Goal: Book appointment/travel/reservation

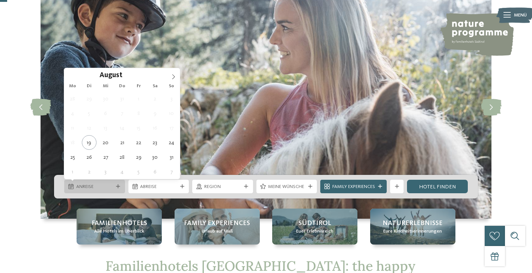
click at [117, 185] on icon at bounding box center [118, 187] width 4 height 4
click at [168, 74] on span at bounding box center [173, 74] width 13 height 13
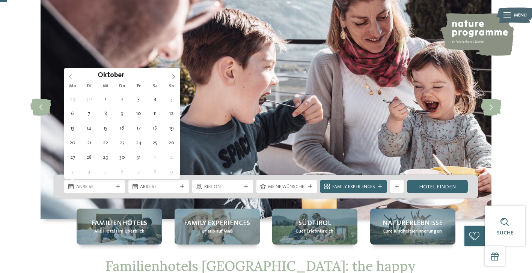
click at [70, 77] on icon at bounding box center [70, 76] width 5 height 5
type div "29.09.2025"
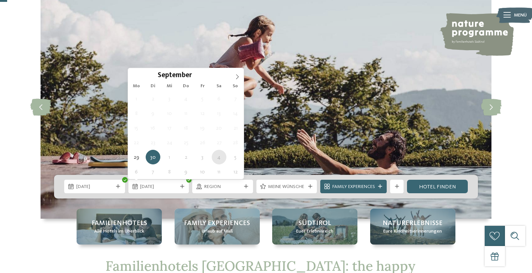
type div "04.10.2025"
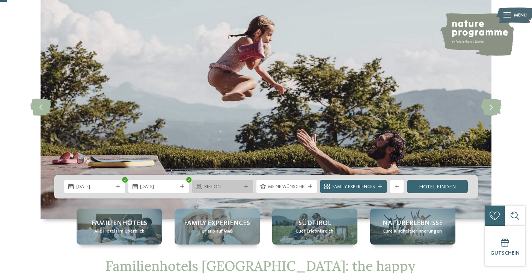
click at [204, 185] on span "Region" at bounding box center [222, 187] width 37 height 7
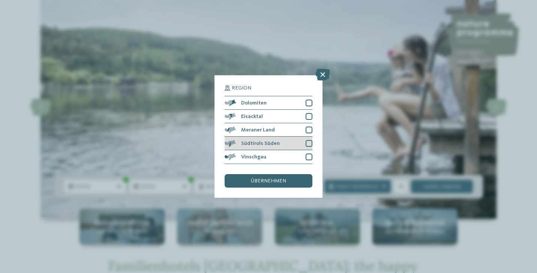
click at [307, 141] on div at bounding box center [309, 143] width 7 height 7
click at [307, 130] on div at bounding box center [309, 130] width 7 height 7
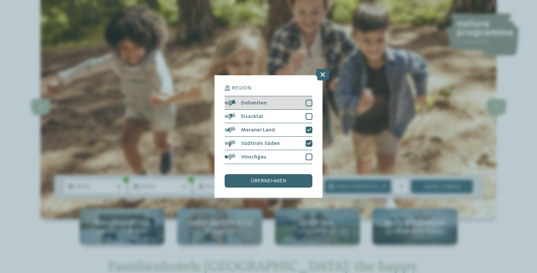
click at [308, 100] on div at bounding box center [309, 103] width 7 height 7
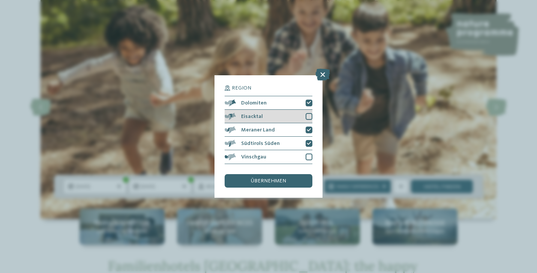
click at [308, 117] on div at bounding box center [309, 116] width 7 height 7
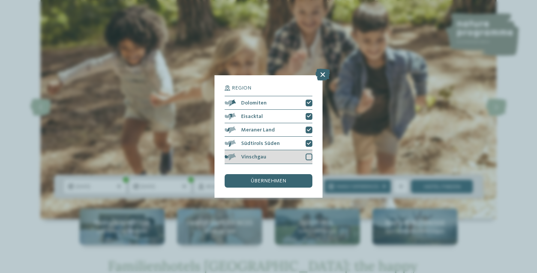
click at [309, 158] on div at bounding box center [309, 157] width 7 height 7
click at [288, 181] on div "übernehmen" at bounding box center [269, 181] width 88 height 14
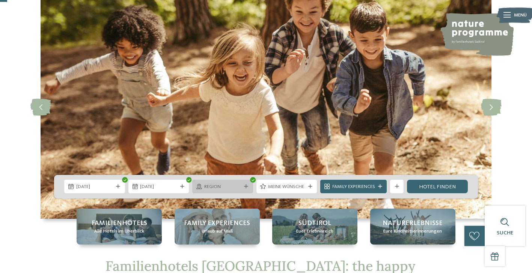
click at [231, 183] on div "Region" at bounding box center [222, 186] width 41 height 7
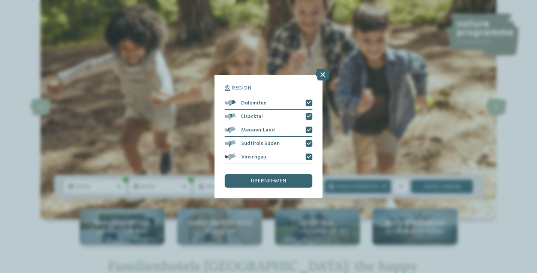
click at [315, 161] on div "Region Dolomiten Eisacktal" at bounding box center [269, 136] width 108 height 122
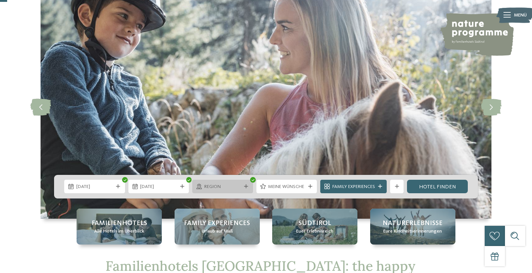
click at [230, 186] on span "Region" at bounding box center [222, 187] width 37 height 7
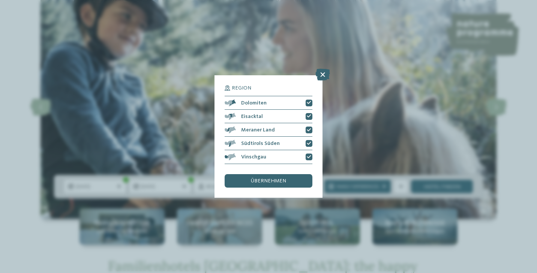
click at [289, 179] on div "übernehmen" at bounding box center [269, 181] width 88 height 14
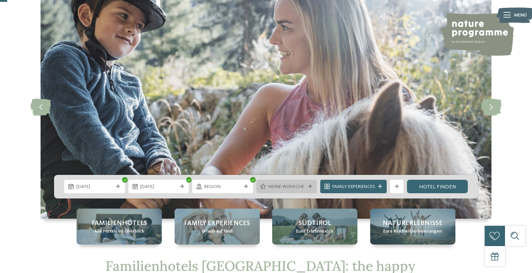
click at [267, 184] on div "Meine Wünsche" at bounding box center [286, 186] width 41 height 7
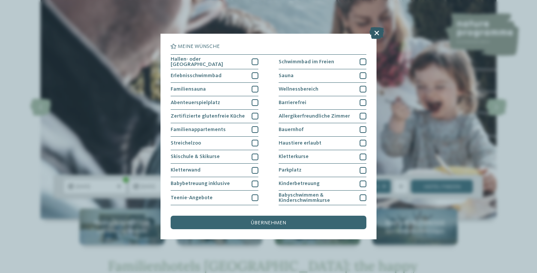
click at [372, 34] on icon at bounding box center [377, 33] width 15 height 12
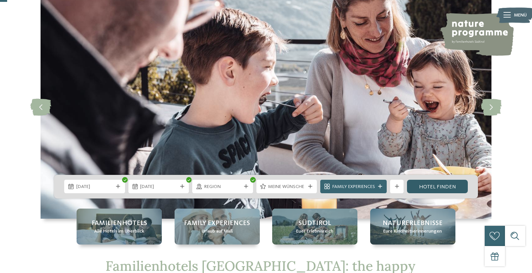
click at [446, 185] on link "Hotel finden" at bounding box center [437, 187] width 61 height 14
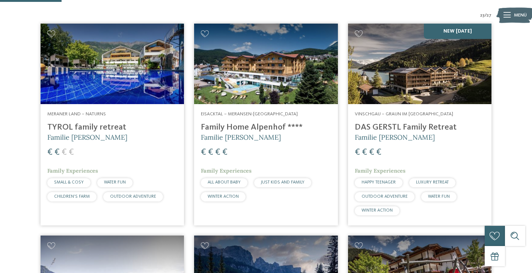
click at [110, 84] on img at bounding box center [112, 64] width 143 height 81
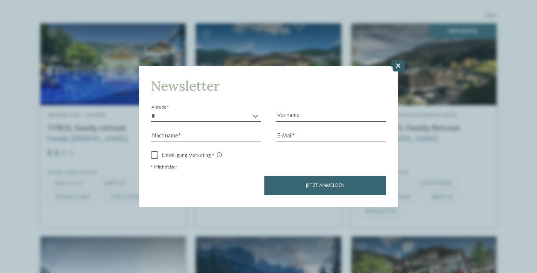
click at [394, 66] on icon at bounding box center [398, 66] width 15 height 12
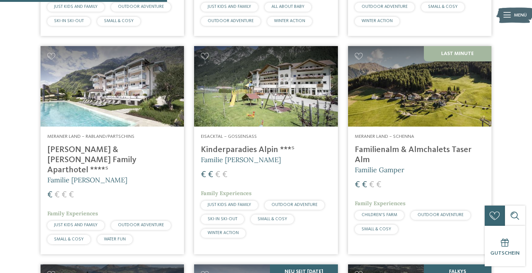
scroll to position [615, 0]
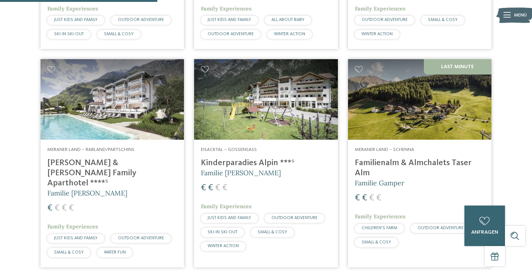
click at [124, 103] on img at bounding box center [112, 99] width 143 height 81
click at [303, 123] on img at bounding box center [265, 99] width 143 height 81
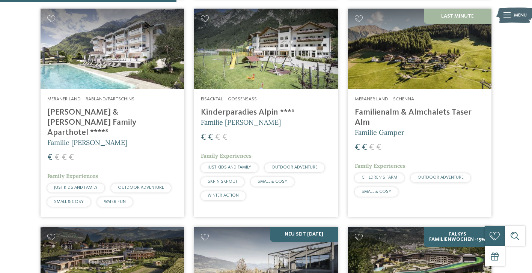
scroll to position [653, 0]
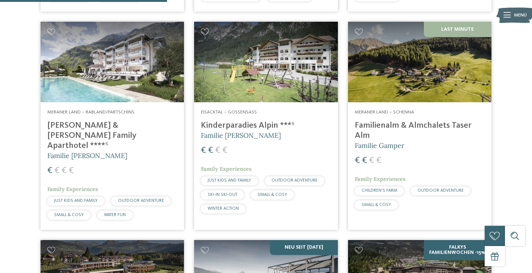
click at [413, 68] on img at bounding box center [419, 62] width 143 height 81
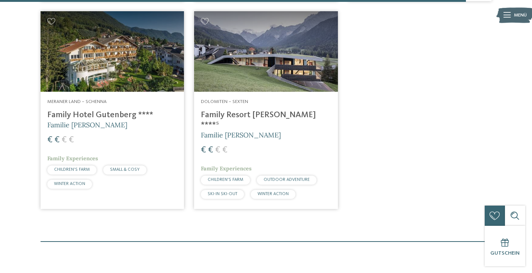
scroll to position [1891, 0]
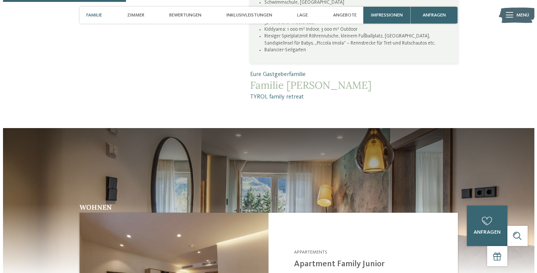
scroll to position [600, 0]
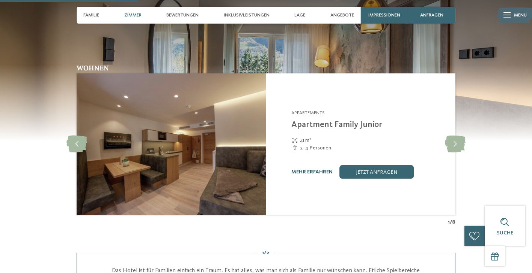
click at [319, 170] on link "mehr erfahren" at bounding box center [311, 172] width 41 height 5
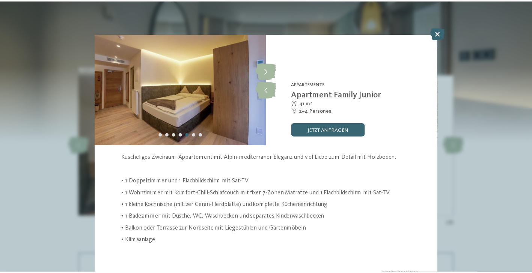
scroll to position [26, 0]
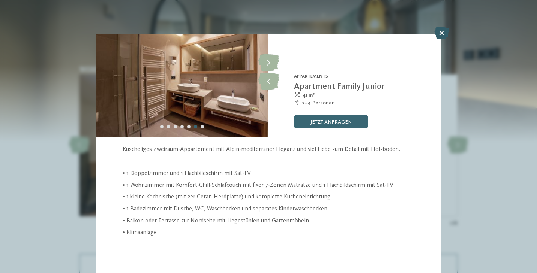
click at [437, 35] on icon at bounding box center [441, 33] width 15 height 12
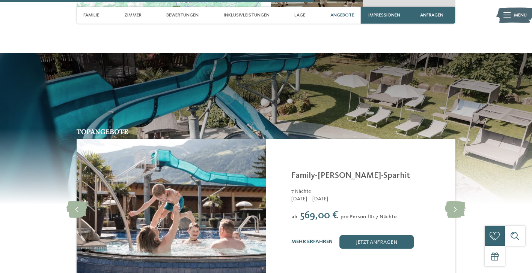
scroll to position [1388, 0]
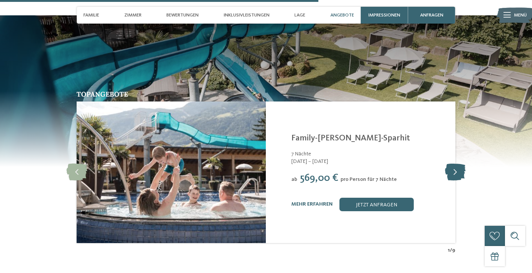
click at [456, 164] on icon at bounding box center [455, 172] width 21 height 17
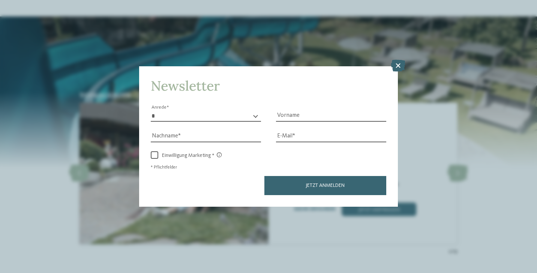
click at [395, 71] on icon at bounding box center [398, 66] width 15 height 12
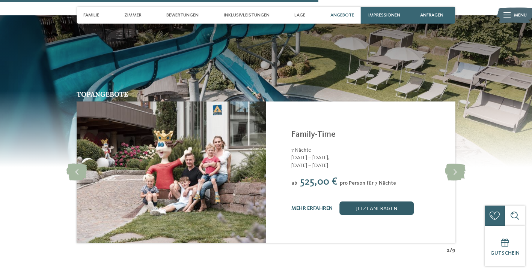
click at [348, 202] on link "jetzt anfragen" at bounding box center [376, 209] width 74 height 14
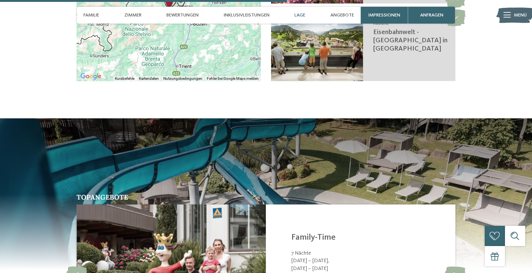
scroll to position [1268, 0]
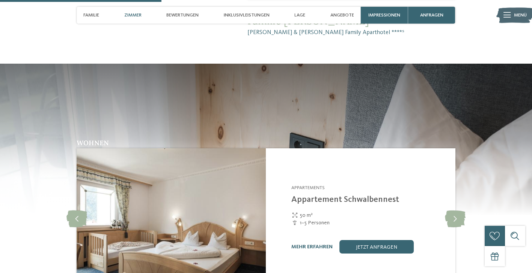
scroll to position [713, 0]
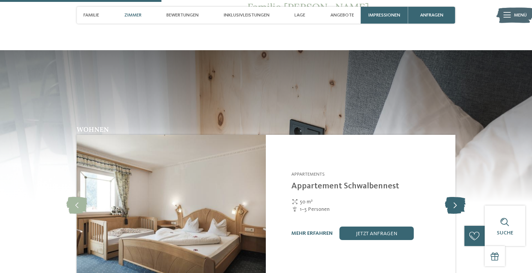
click at [455, 198] on icon at bounding box center [455, 206] width 21 height 17
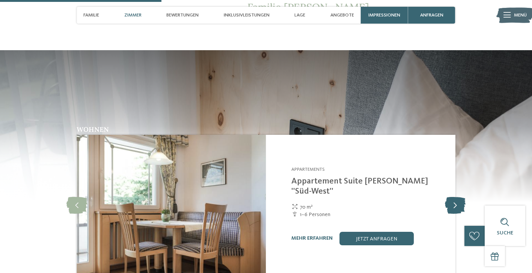
click at [455, 198] on icon at bounding box center [455, 206] width 21 height 17
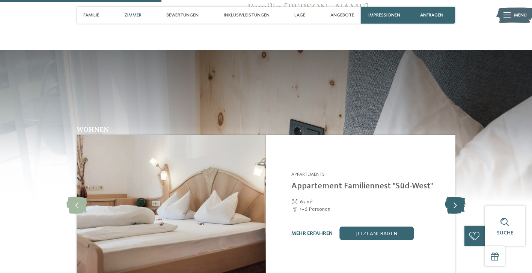
click at [455, 198] on icon at bounding box center [455, 206] width 21 height 17
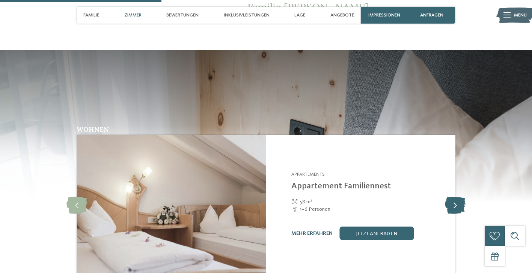
click at [455, 198] on icon at bounding box center [455, 206] width 21 height 17
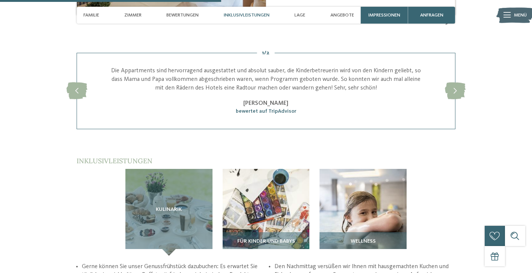
scroll to position [975, 0]
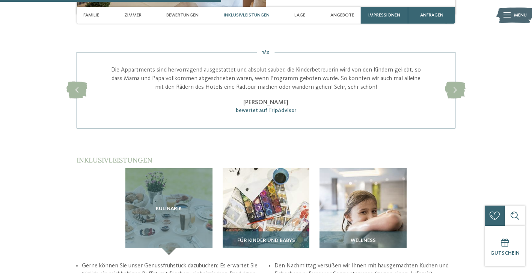
click at [279, 168] on img at bounding box center [265, 211] width 87 height 87
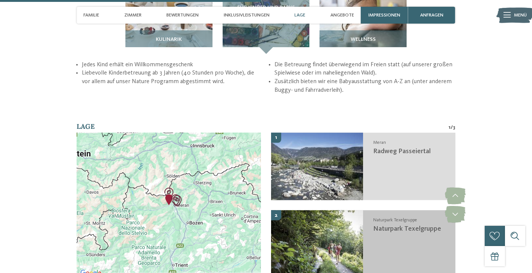
scroll to position [1200, 0]
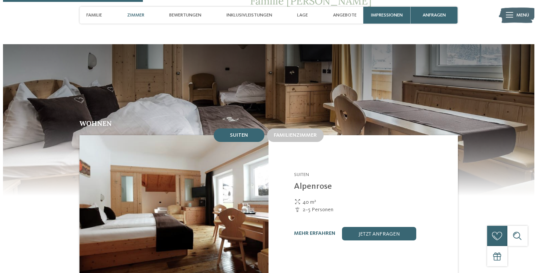
scroll to position [600, 0]
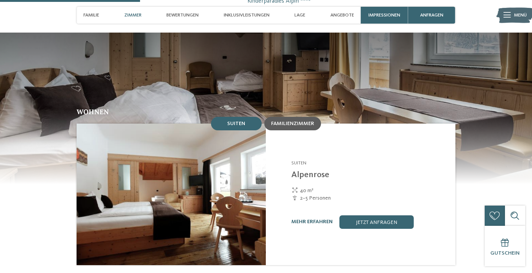
click at [275, 121] on div "Familienzimmer" at bounding box center [292, 124] width 57 height 14
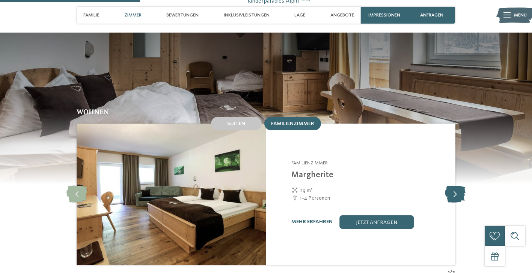
click at [454, 189] on icon at bounding box center [455, 194] width 21 height 17
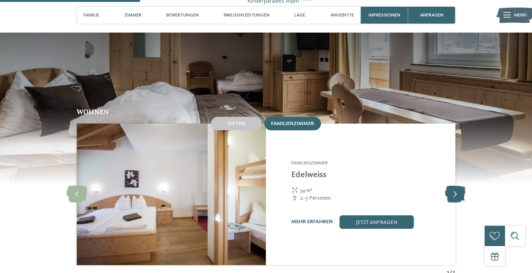
click at [454, 189] on icon at bounding box center [455, 194] width 21 height 17
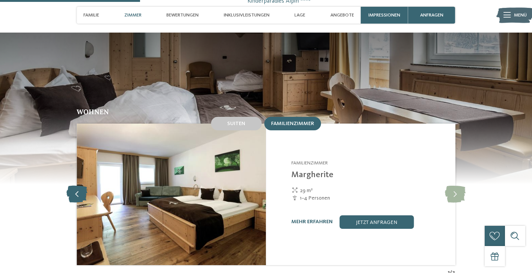
click at [73, 186] on icon at bounding box center [76, 194] width 21 height 17
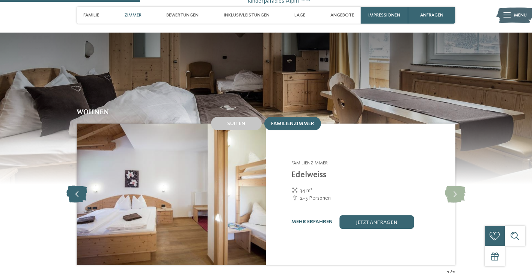
click at [73, 186] on icon at bounding box center [76, 194] width 21 height 17
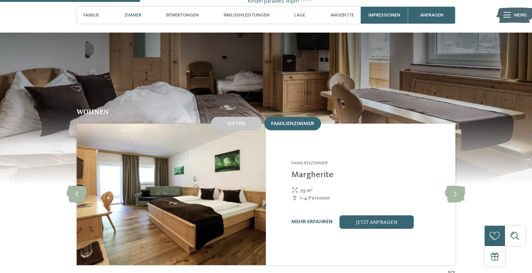
click at [328, 216] on div "mehr erfahren jetzt anfragen" at bounding box center [368, 223] width 155 height 14
click at [324, 219] on link "mehr erfahren" at bounding box center [311, 221] width 41 height 5
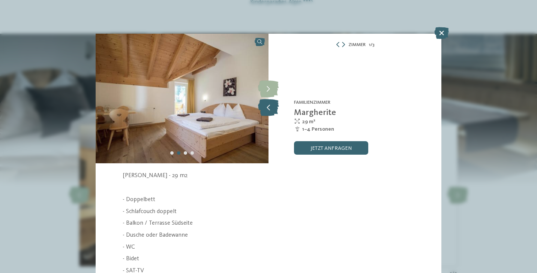
click at [270, 108] on icon at bounding box center [268, 107] width 21 height 17
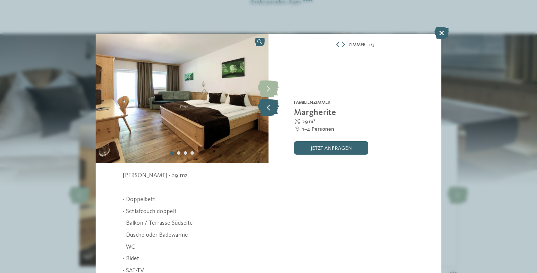
click at [270, 108] on icon at bounding box center [268, 107] width 21 height 17
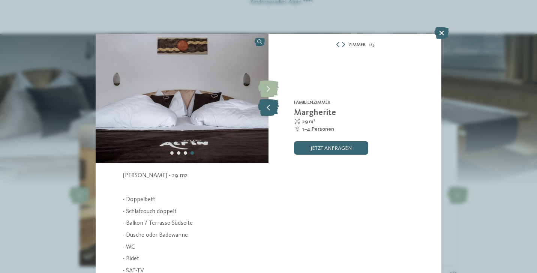
click at [270, 108] on icon at bounding box center [268, 107] width 21 height 17
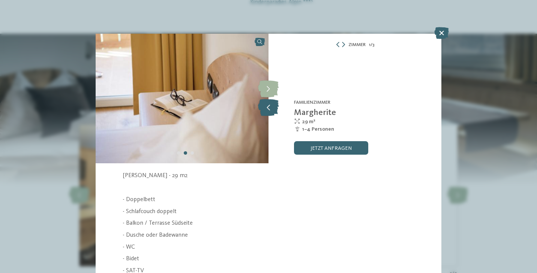
click at [270, 108] on icon at bounding box center [268, 107] width 21 height 17
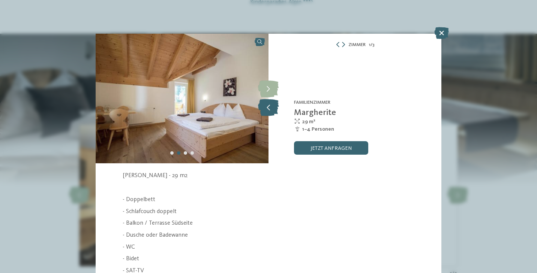
click at [270, 108] on icon at bounding box center [268, 107] width 21 height 17
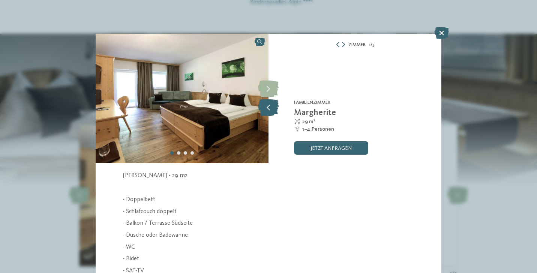
click at [270, 108] on icon at bounding box center [268, 107] width 21 height 17
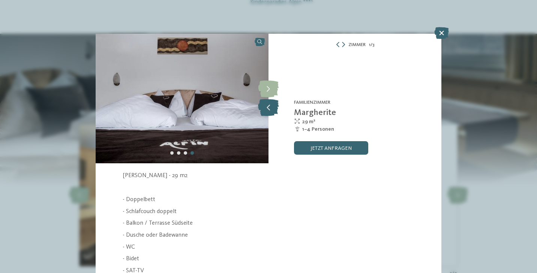
click at [270, 108] on icon at bounding box center [268, 107] width 21 height 17
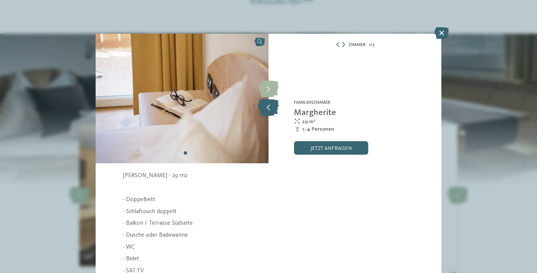
click at [270, 108] on icon at bounding box center [268, 107] width 21 height 17
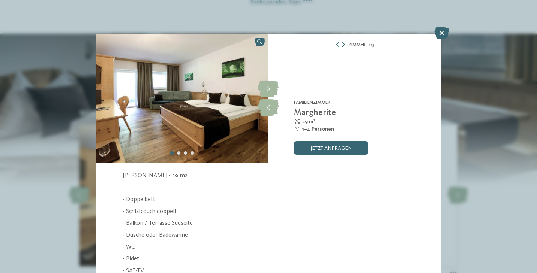
click at [441, 35] on icon at bounding box center [441, 33] width 15 height 12
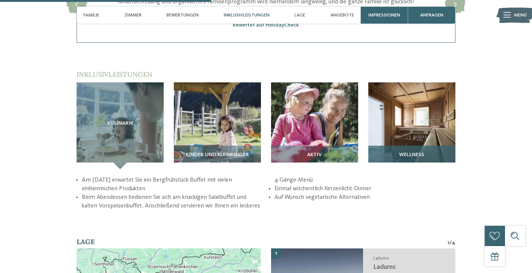
scroll to position [938, 0]
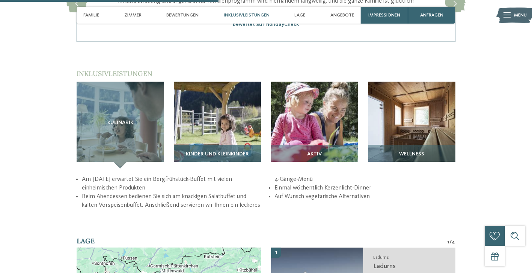
click at [255, 127] on img at bounding box center [217, 125] width 87 height 87
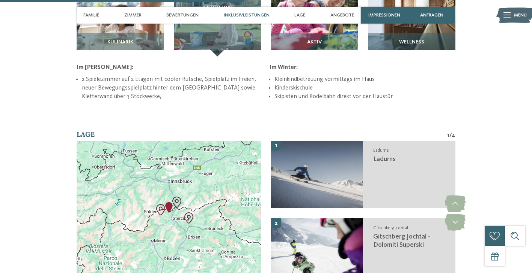
scroll to position [1050, 0]
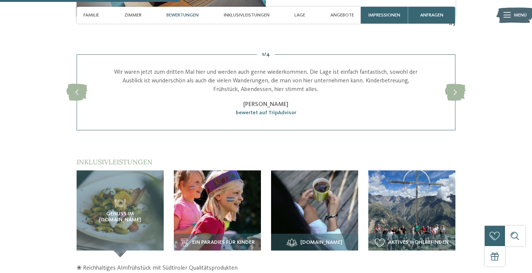
scroll to position [938, 0]
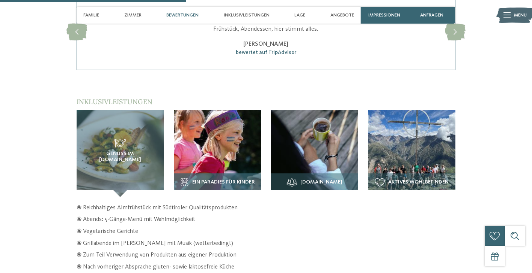
click at [236, 138] on img at bounding box center [217, 153] width 87 height 87
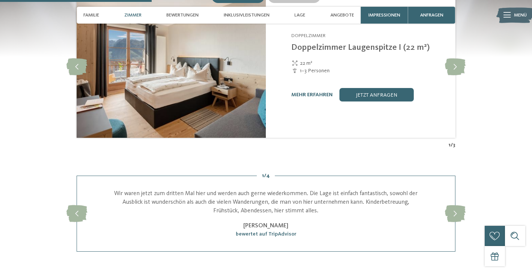
scroll to position [750, 0]
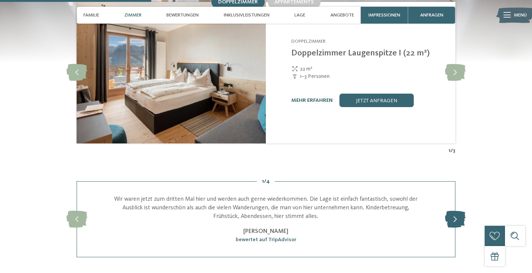
click at [455, 211] on icon at bounding box center [455, 219] width 21 height 17
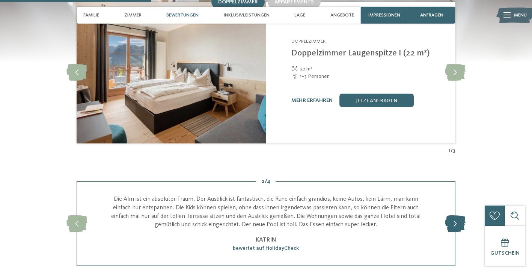
click at [455, 192] on div "slide 3 of 4 „Alles, unsere Erwartungen wurden mehr als erfüllt. Die Familie [P…" at bounding box center [266, 224] width 379 height 85
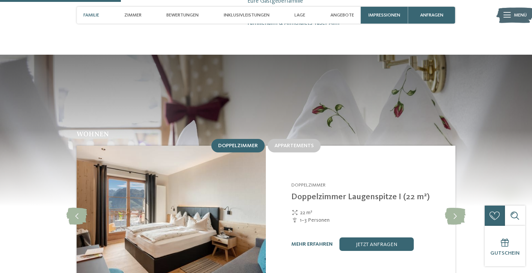
scroll to position [600, 0]
